Goal: Task Accomplishment & Management: Manage account settings

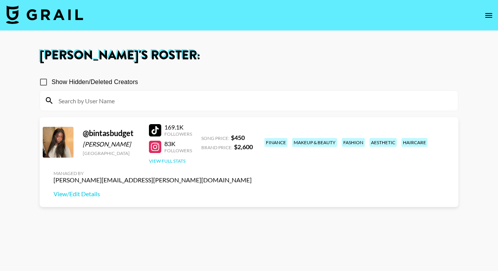
click at [171, 160] on button "View Full Stats" at bounding box center [167, 161] width 37 height 6
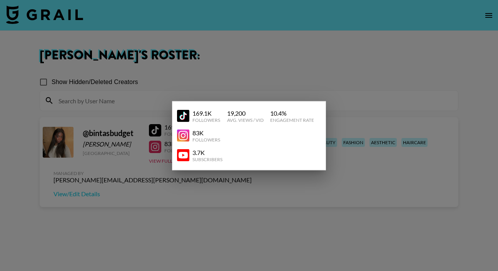
click at [323, 72] on div at bounding box center [249, 135] width 498 height 271
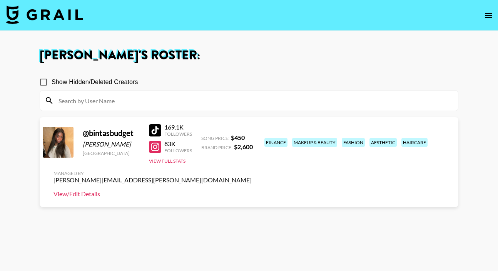
click at [252, 190] on link "View/Edit Details" at bounding box center [153, 194] width 198 height 8
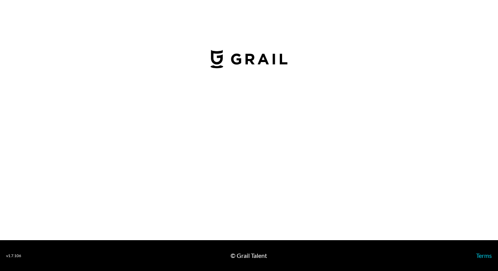
select select "USD"
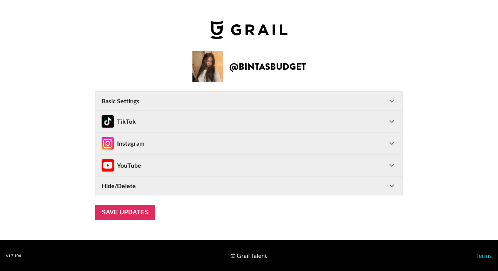
click at [172, 141] on div "Instagram" at bounding box center [245, 143] width 286 height 12
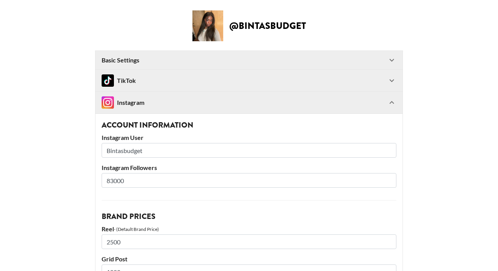
scroll to position [38, 0]
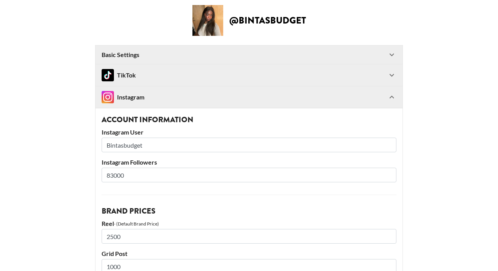
click at [117, 175] on input "83000" at bounding box center [249, 174] width 295 height 15
type input "89100"
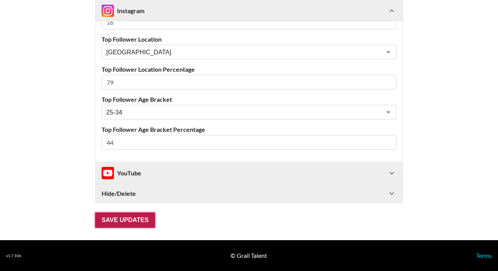
click at [118, 219] on input "Save Updates" at bounding box center [125, 219] width 60 height 15
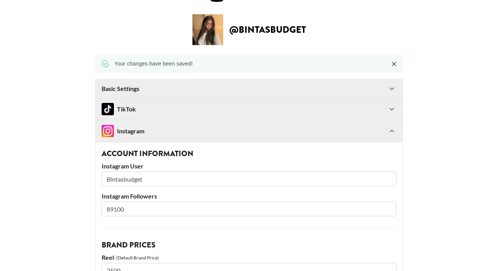
scroll to position [0, 0]
